Goal: Task Accomplishment & Management: Manage account settings

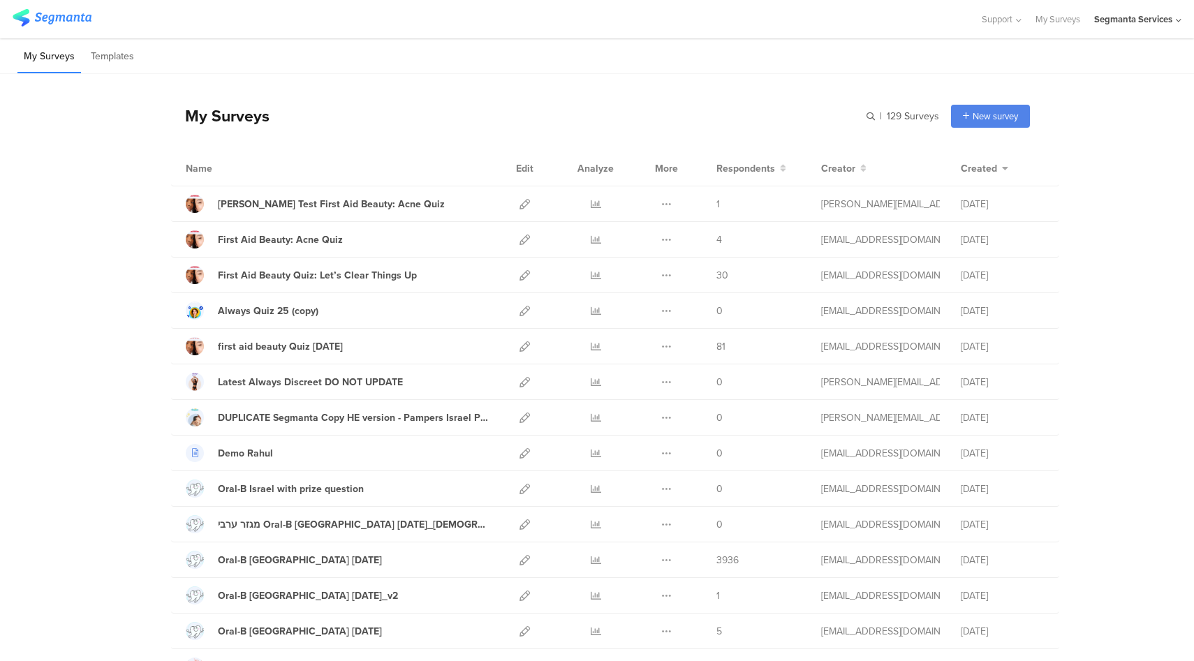
click at [1149, 20] on div "Segmanta Services" at bounding box center [1133, 19] width 78 height 13
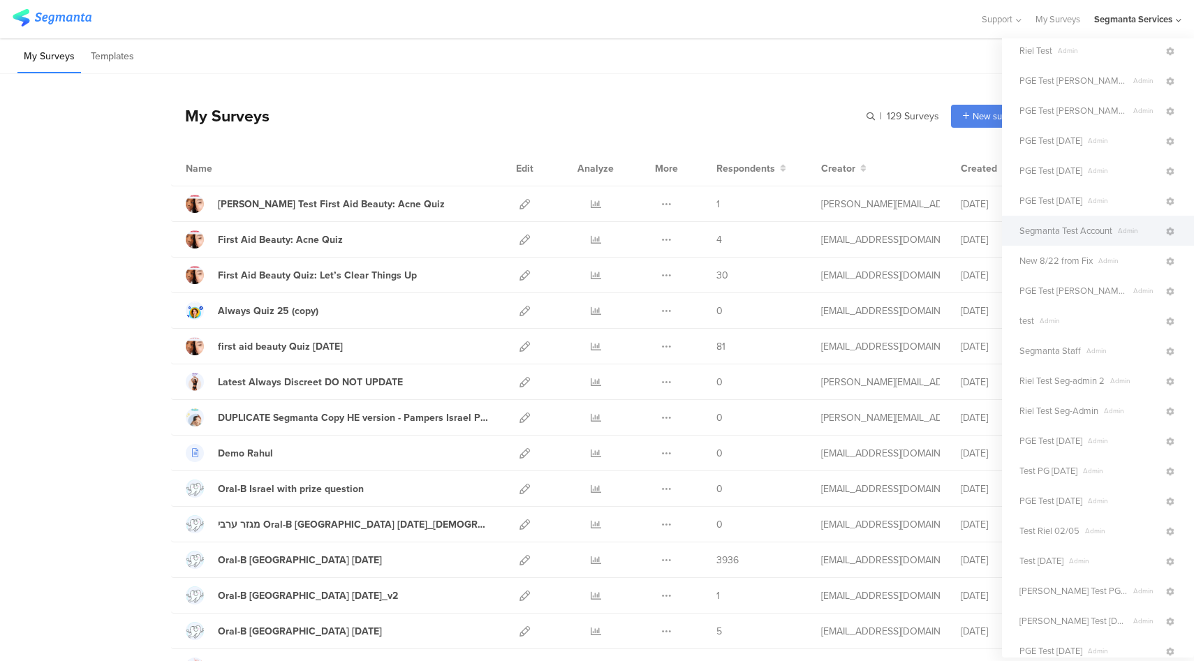
scroll to position [315, 0]
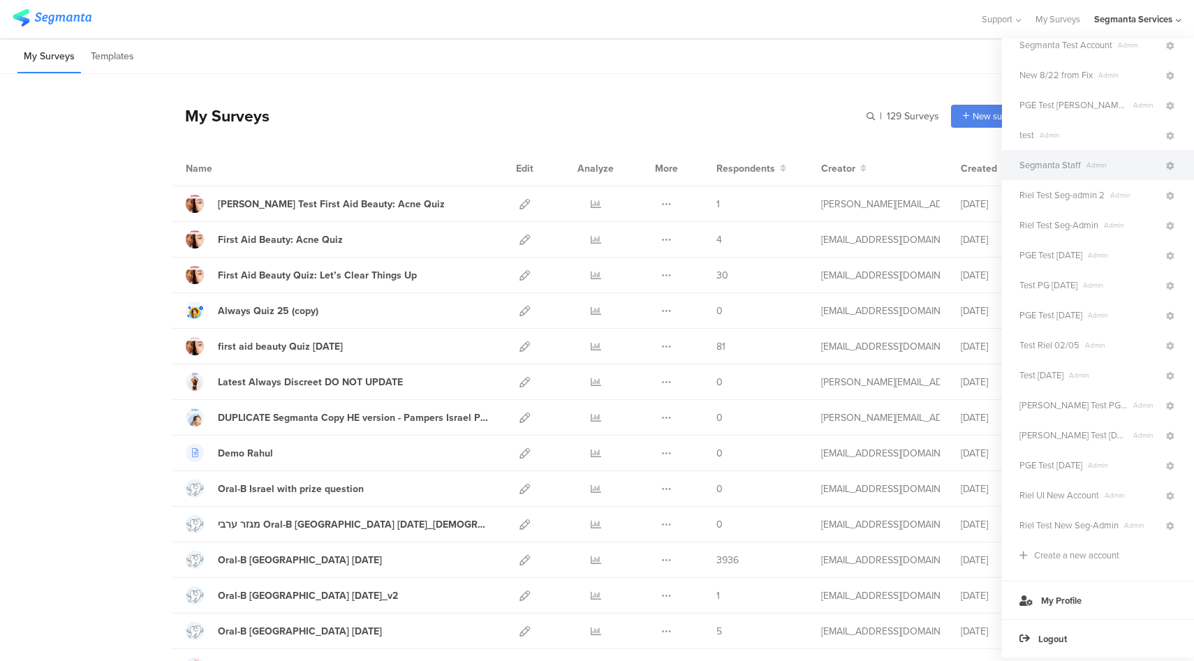
click at [1075, 170] on span "Segmanta Staff" at bounding box center [1049, 164] width 61 height 13
